Goal: Check status: Check status

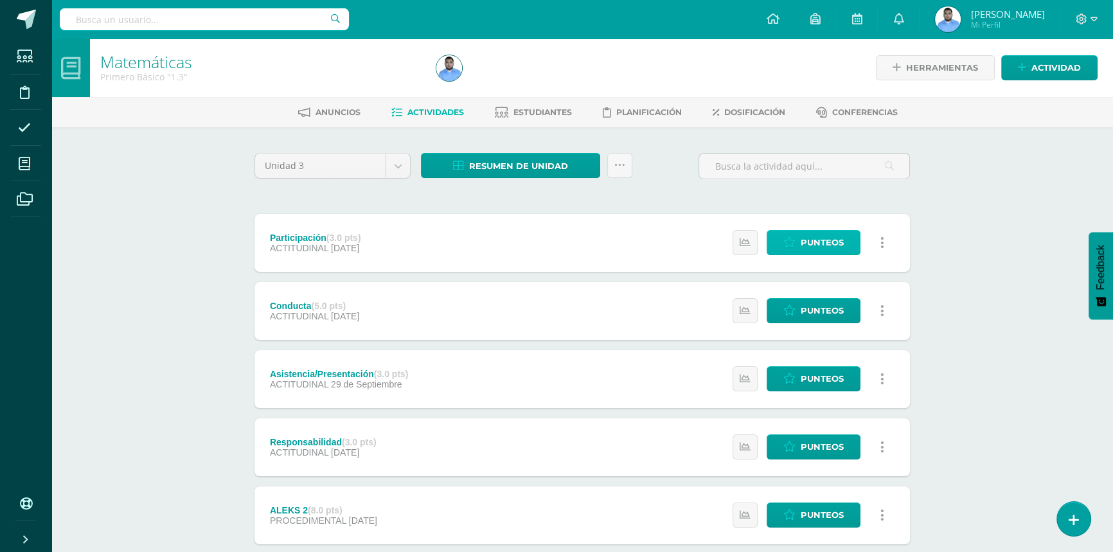
click at [837, 247] on span "Punteos" at bounding box center [822, 243] width 43 height 24
click at [823, 244] on span "Punteos" at bounding box center [822, 243] width 43 height 24
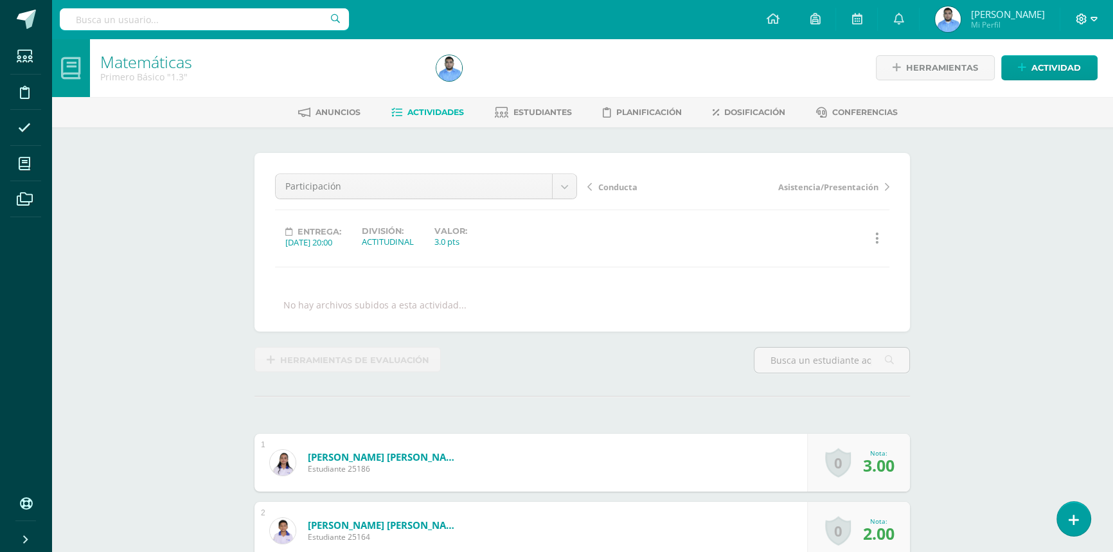
click at [1080, 19] on icon at bounding box center [1082, 18] width 11 height 11
click at [1062, 86] on span "Cerrar sesión" at bounding box center [1053, 88] width 58 height 12
